Goal: Task Accomplishment & Management: Complete application form

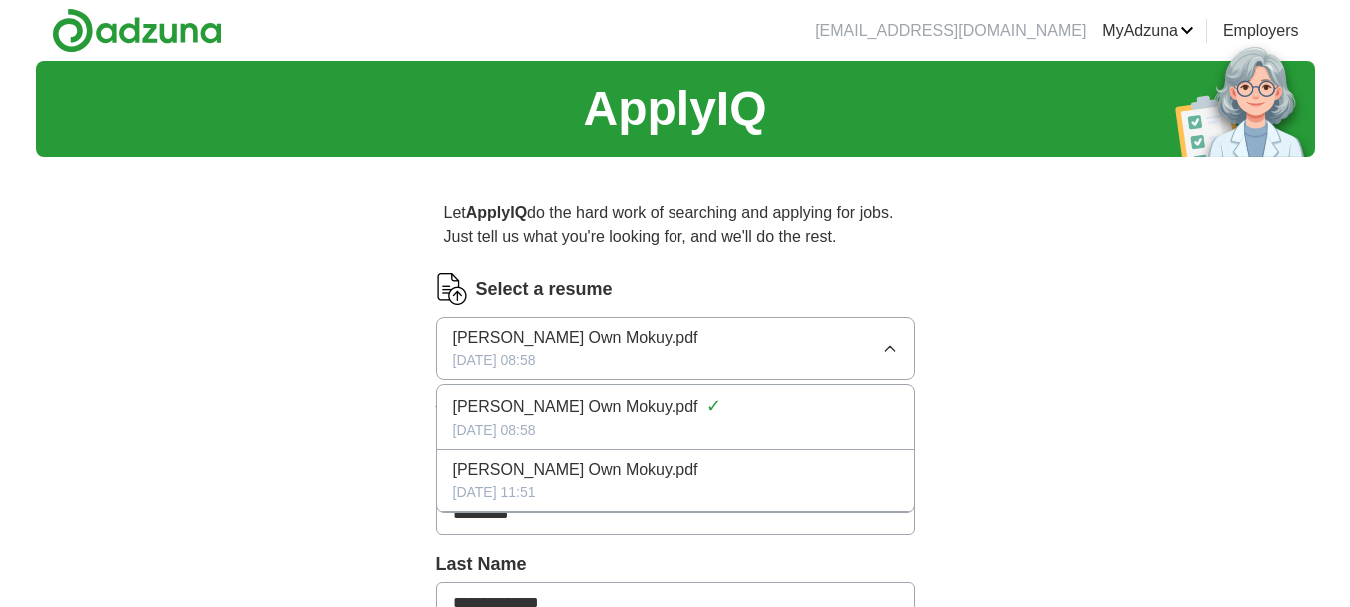
click at [817, 350] on button "Francisco Evuy Own Mokuy.pdf 09/02/2025, 08:58" at bounding box center [676, 348] width 480 height 63
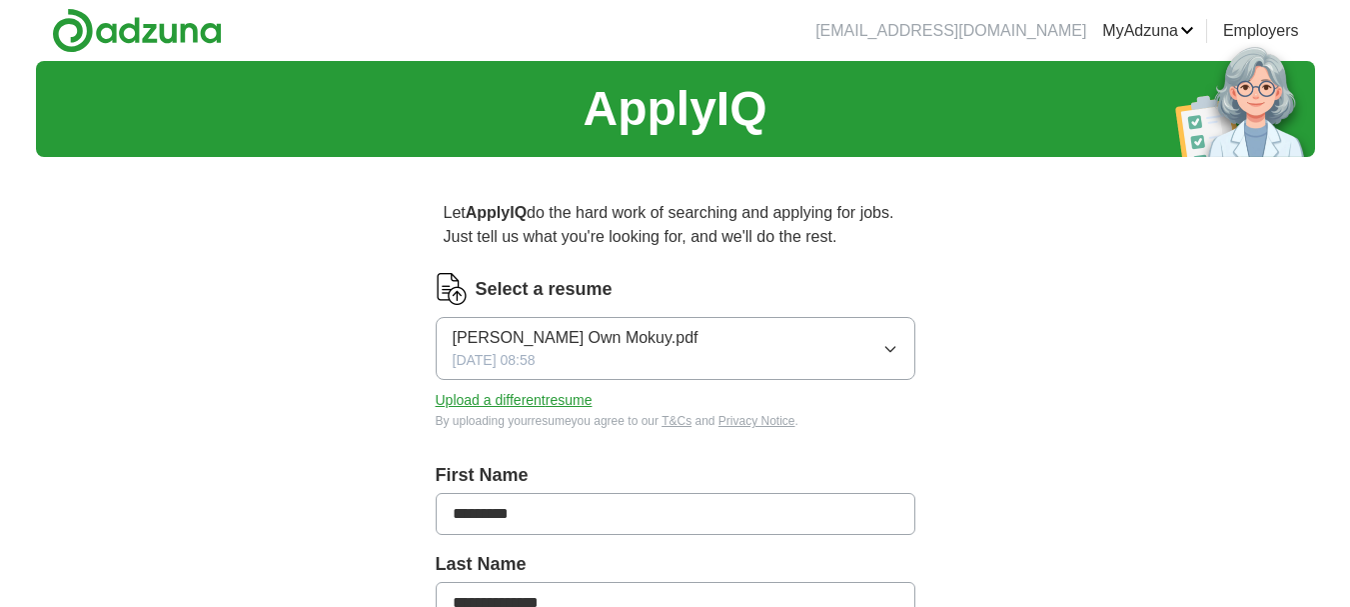
click at [530, 398] on button "Upload a different resume" at bounding box center [514, 400] width 157 height 21
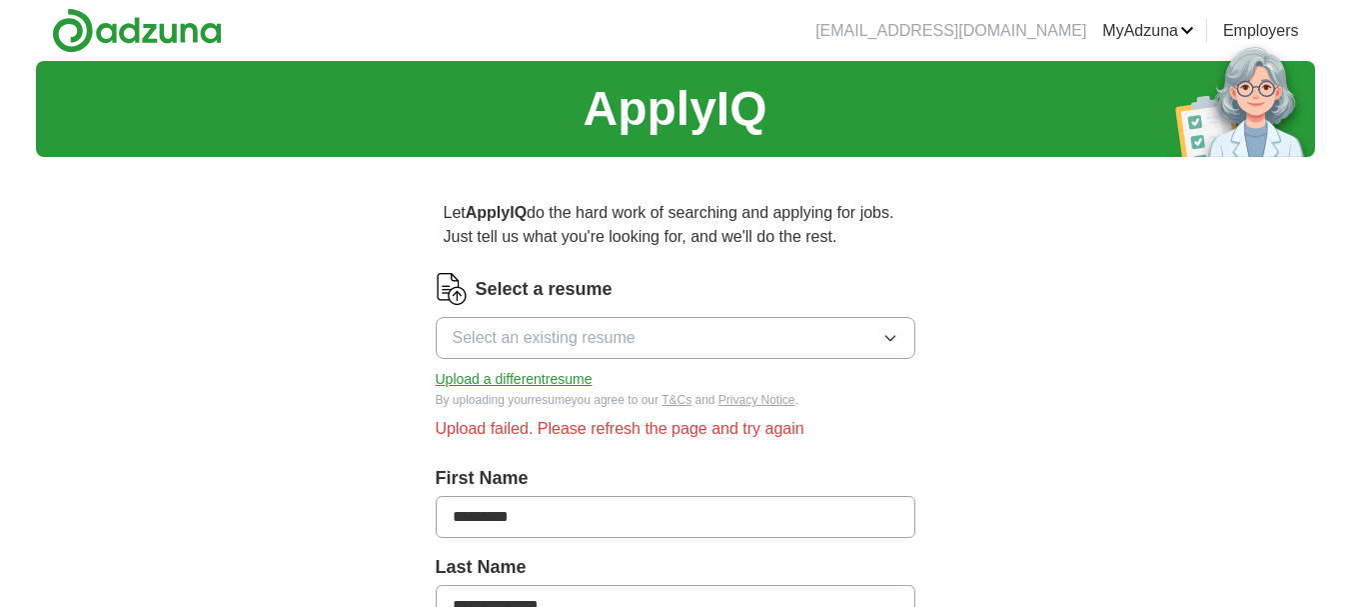
click at [539, 372] on button "Upload a different resume" at bounding box center [514, 379] width 157 height 21
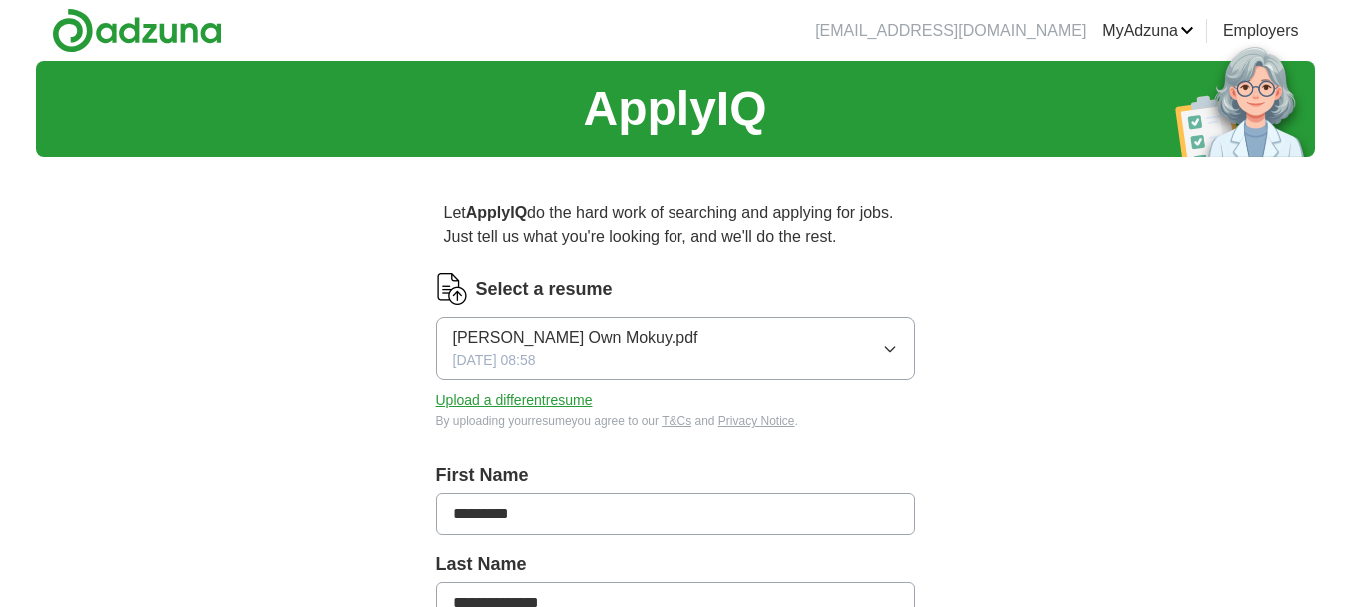
click at [548, 392] on button "Upload a different resume" at bounding box center [514, 400] width 157 height 21
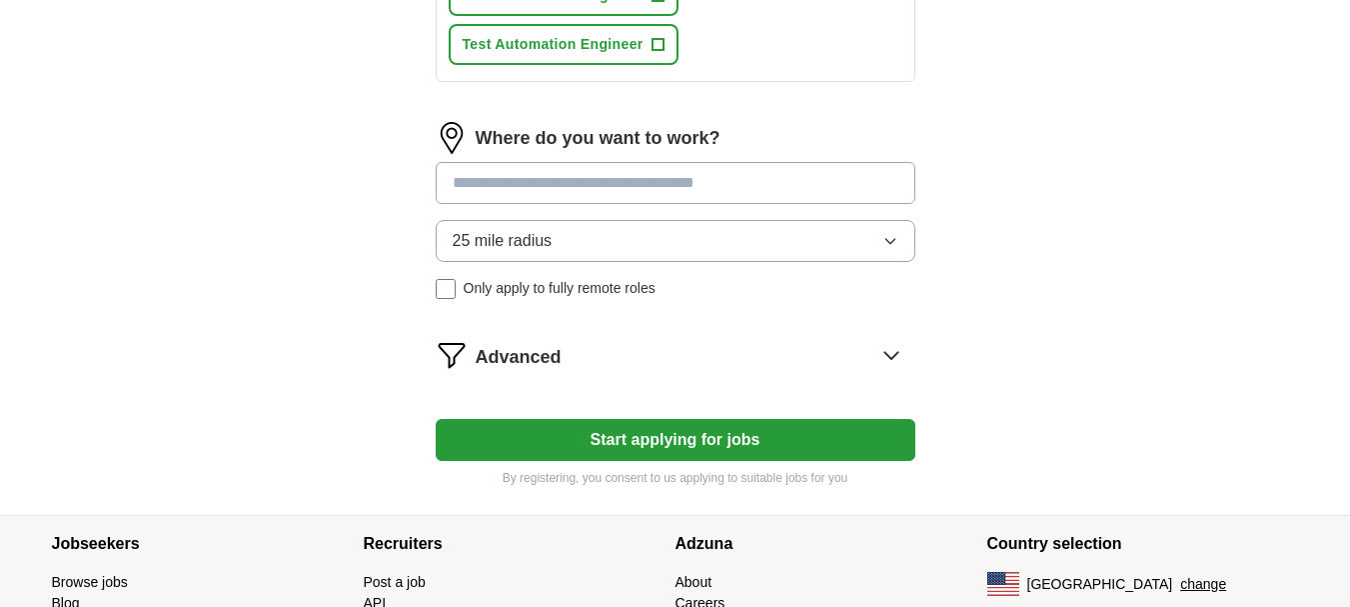
scroll to position [1082, 0]
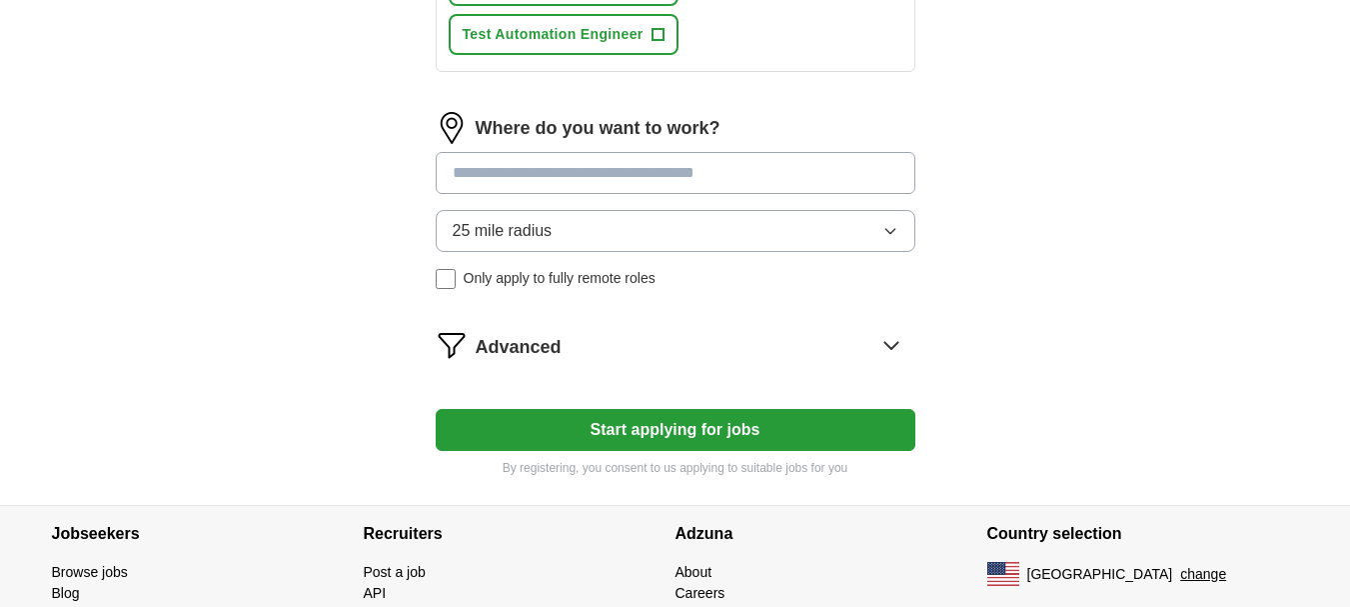
click at [619, 429] on button "Start applying for jobs" at bounding box center [676, 430] width 480 height 42
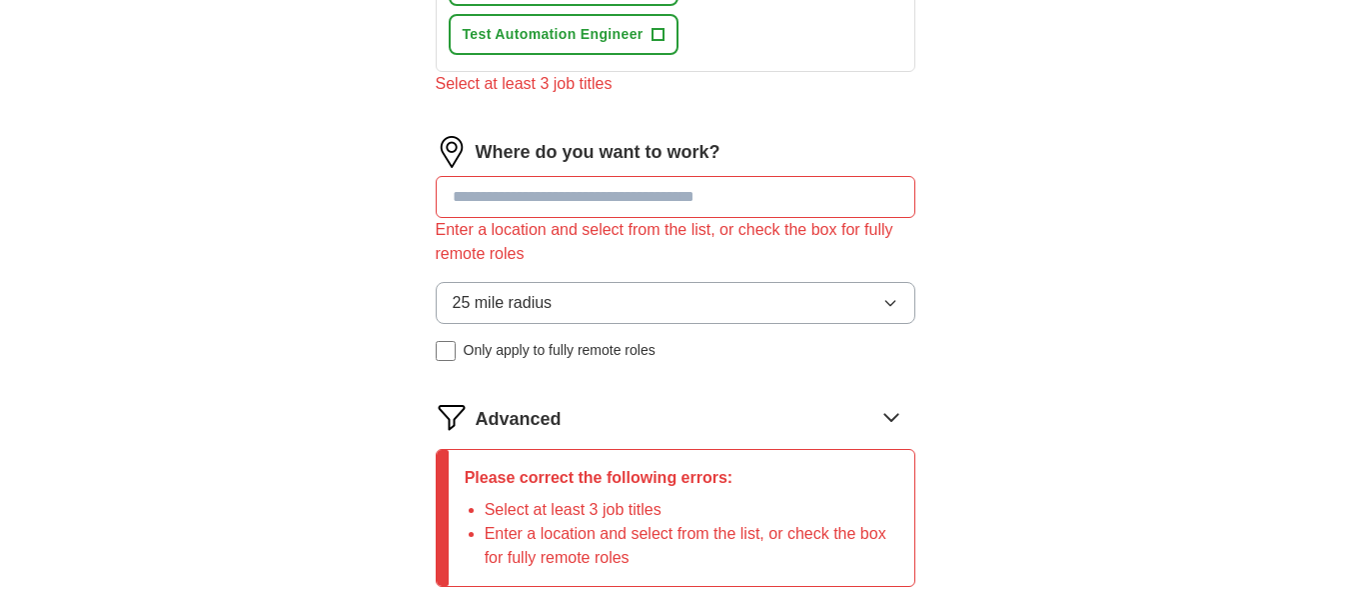
click at [595, 187] on input at bounding box center [676, 197] width 480 height 42
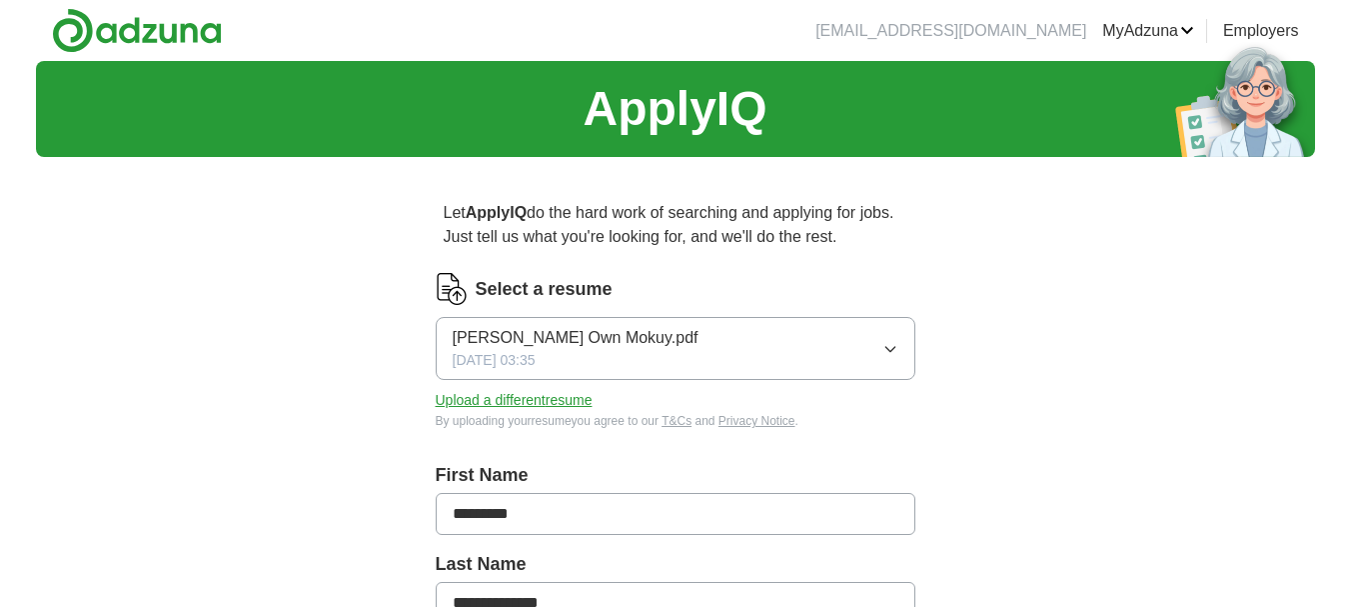
scroll to position [12, 0]
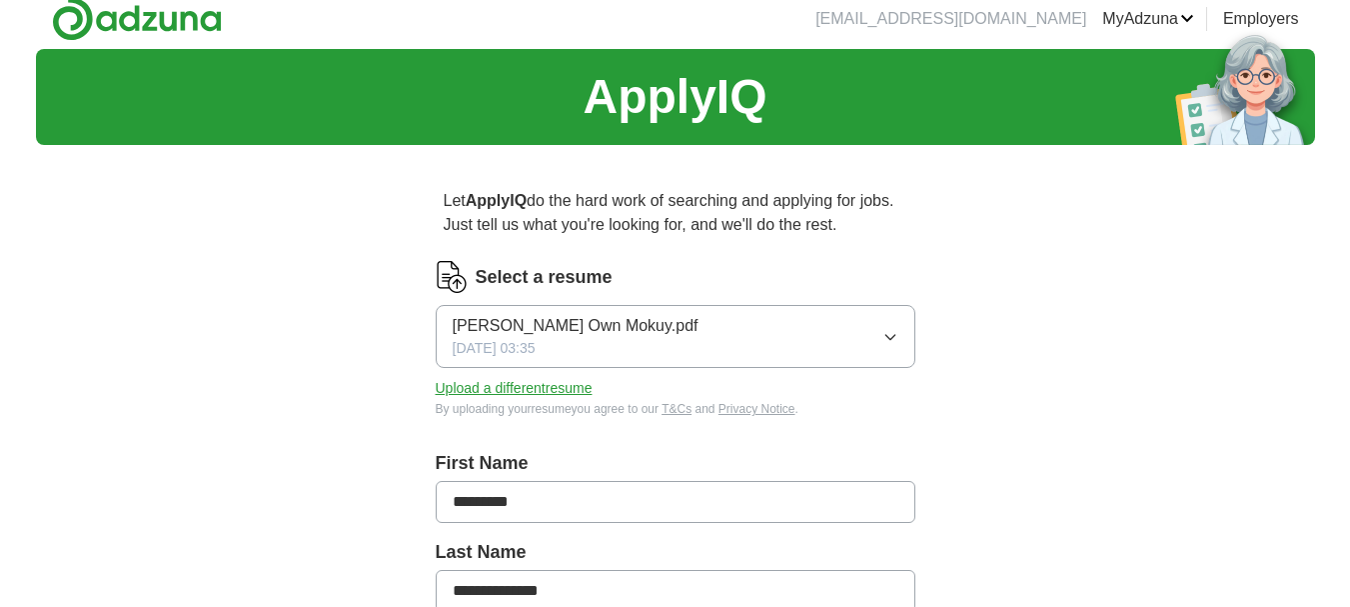
type input "***"
